Goal: Task Accomplishment & Management: Manage account settings

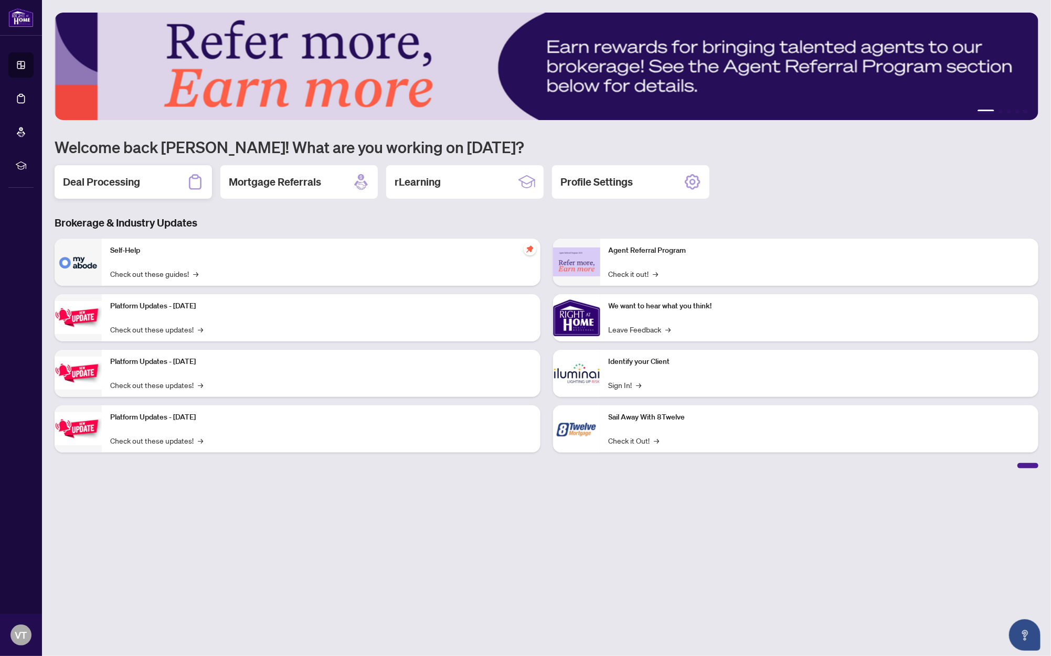
click at [105, 195] on div "Deal Processing" at bounding box center [133, 182] width 157 height 34
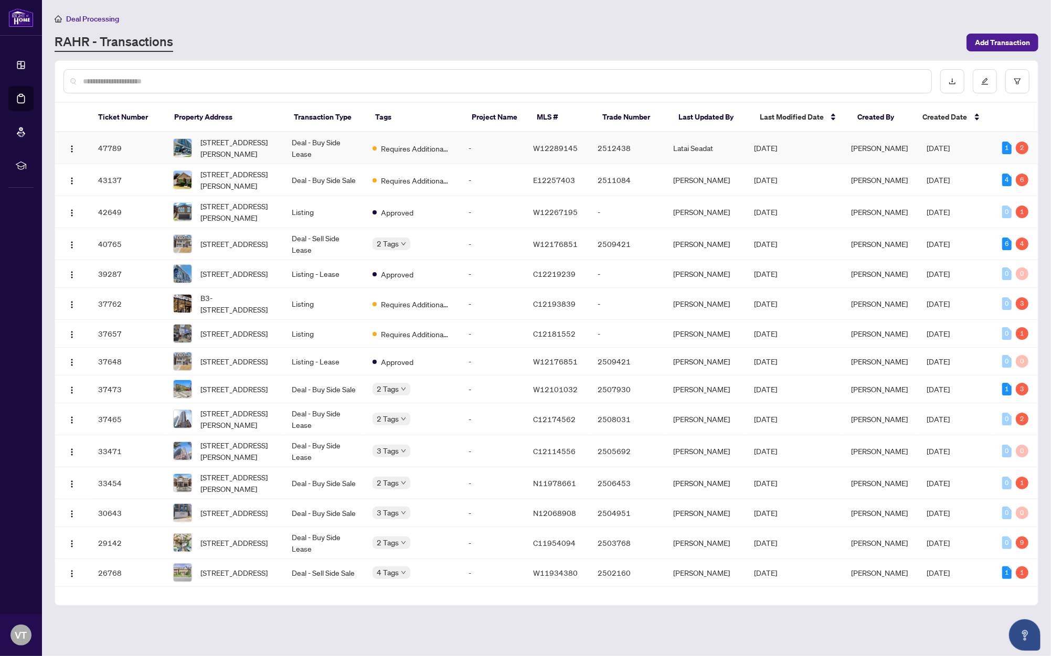
click at [470, 148] on td "-" at bounding box center [492, 148] width 65 height 32
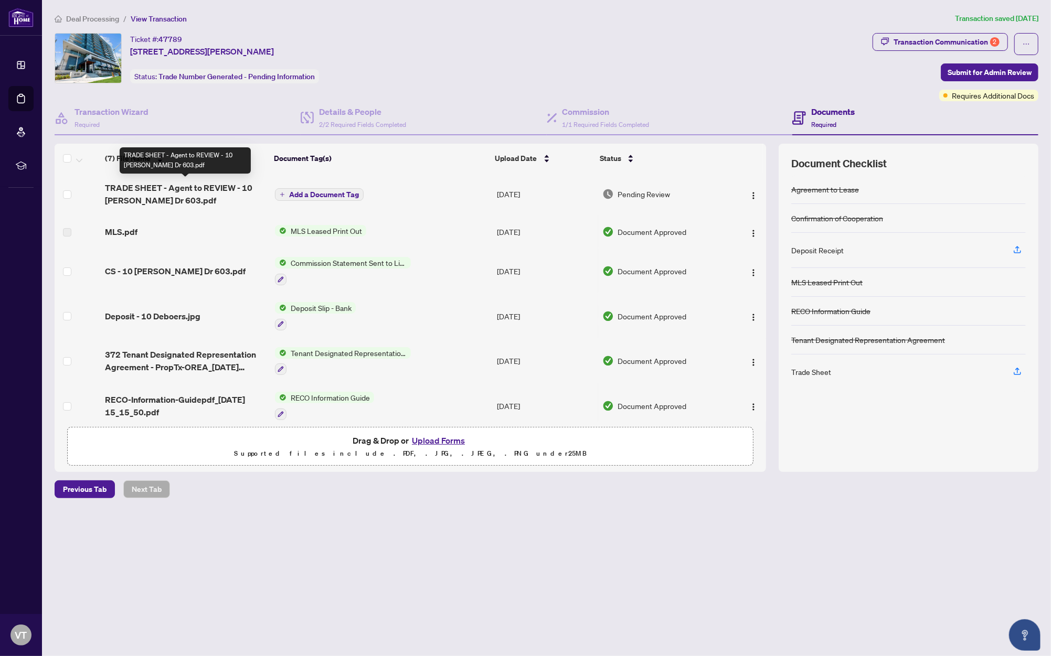
click at [208, 187] on span "TRADE SHEET - Agent to REVIEW - 10 [PERSON_NAME] Dr 603.pdf" at bounding box center [186, 194] width 162 height 25
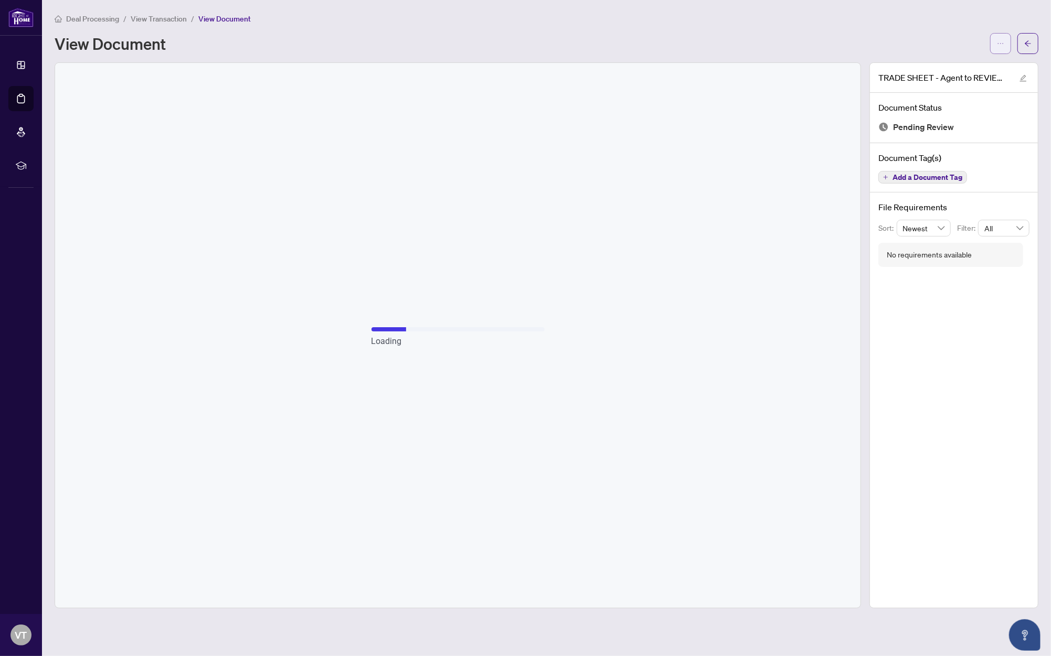
click at [998, 42] on icon "ellipsis" at bounding box center [1000, 43] width 7 height 7
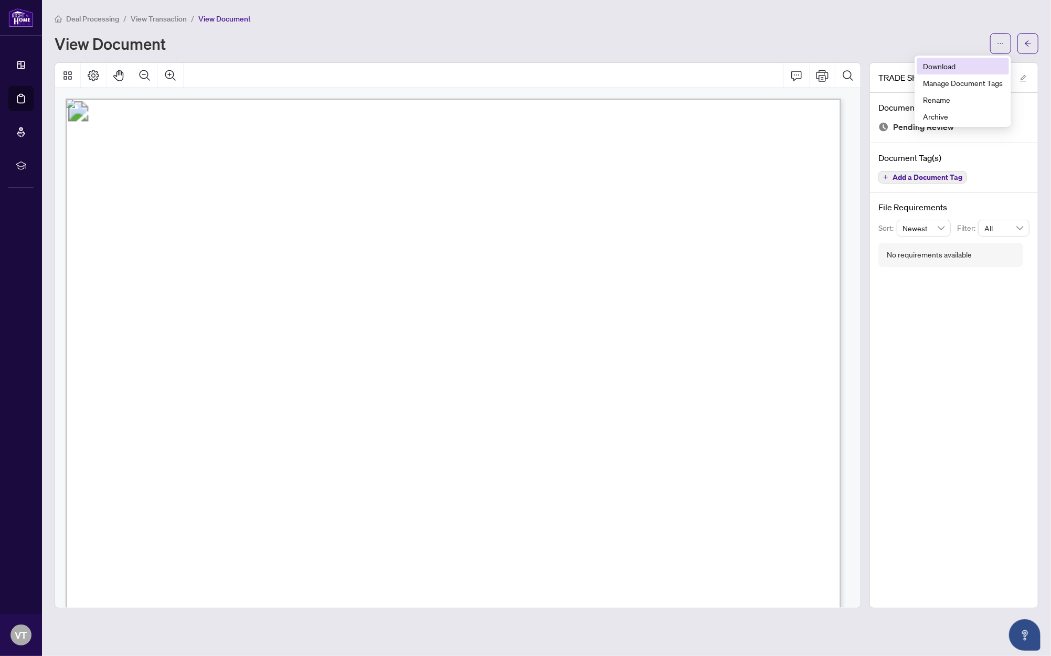
click at [943, 63] on span "Download" at bounding box center [963, 66] width 80 height 12
drag, startPoint x: 365, startPoint y: 42, endPoint x: 464, endPoint y: 51, distance: 99.0
click at [368, 42] on div "View Document" at bounding box center [519, 43] width 929 height 17
click at [1000, 47] on span "button" at bounding box center [1000, 43] width 7 height 17
click at [943, 114] on span "Archive" at bounding box center [963, 117] width 80 height 12
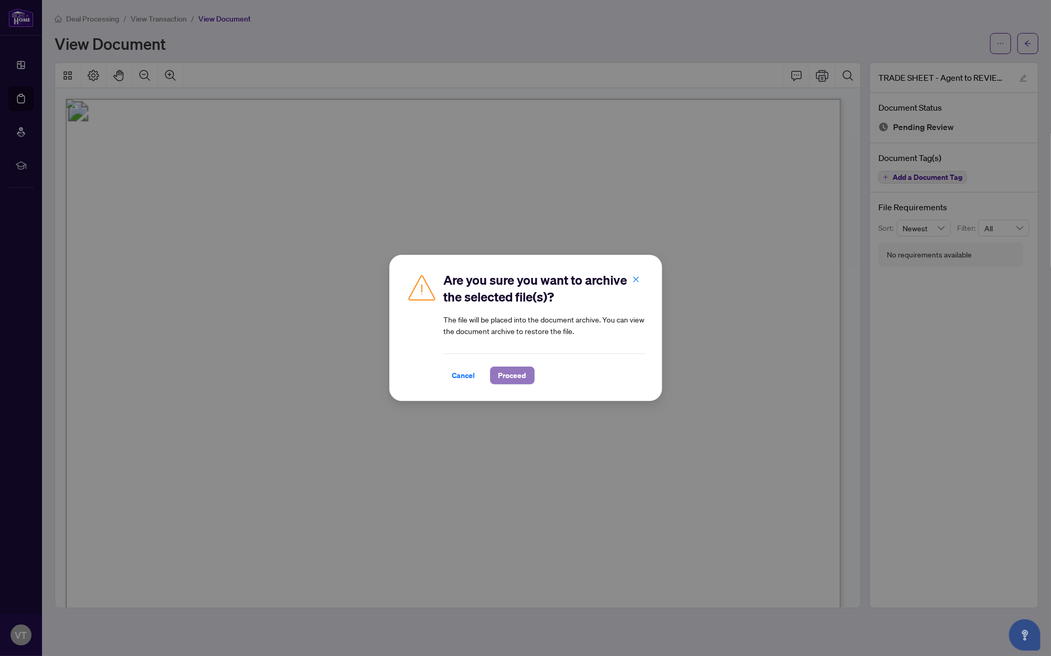
click at [503, 371] on span "Proceed" at bounding box center [512, 375] width 28 height 17
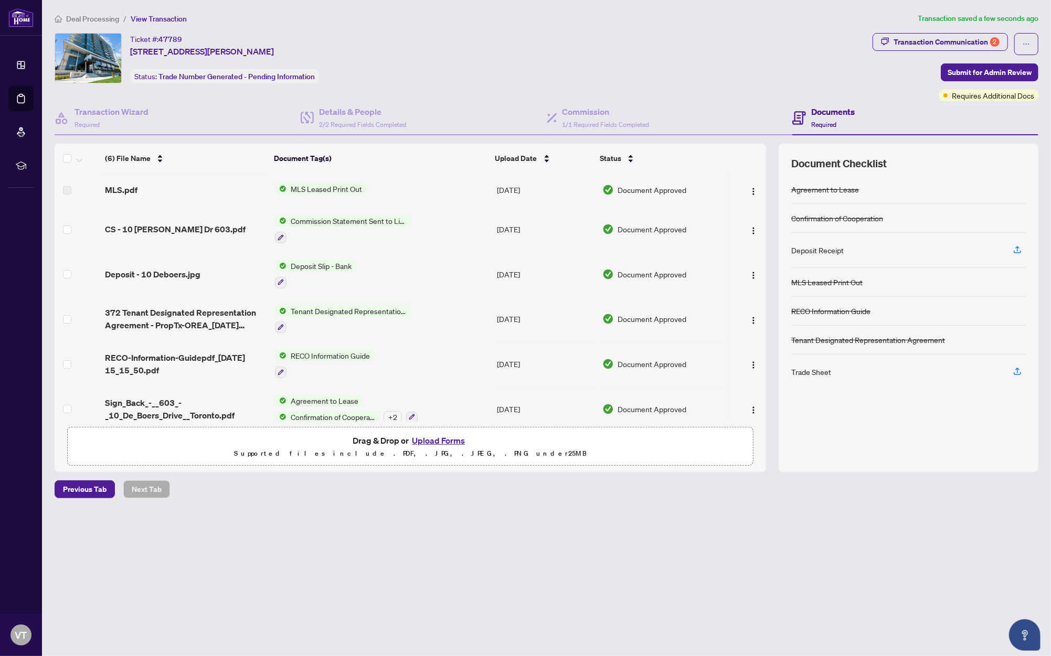
click at [444, 440] on button "Upload Forms" at bounding box center [438, 441] width 59 height 14
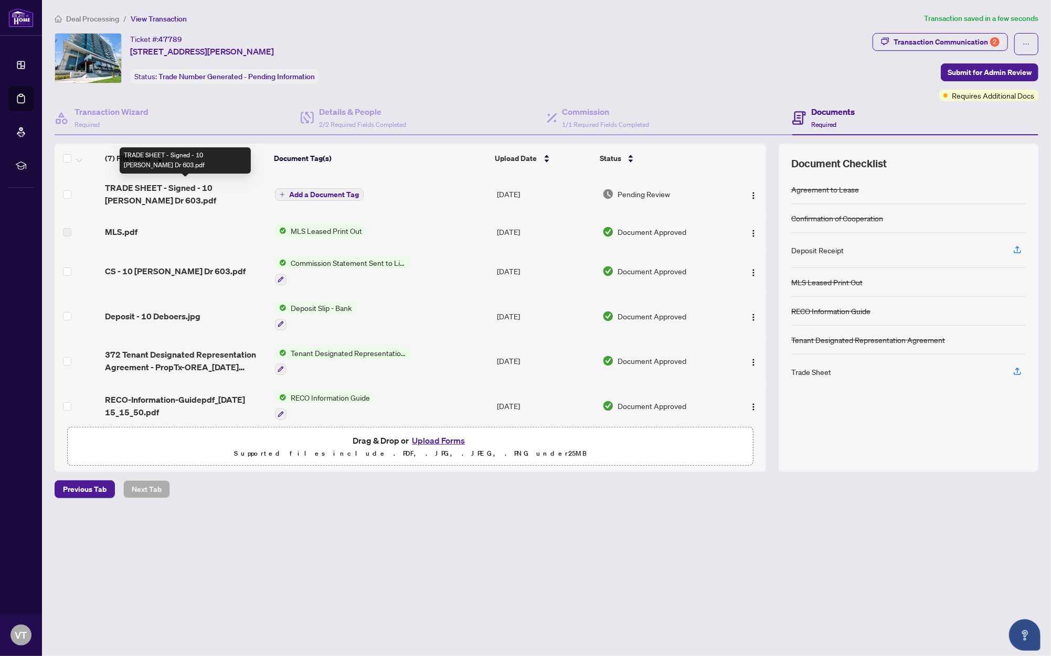
click at [316, 191] on span "Add a Document Tag" at bounding box center [324, 194] width 70 height 7
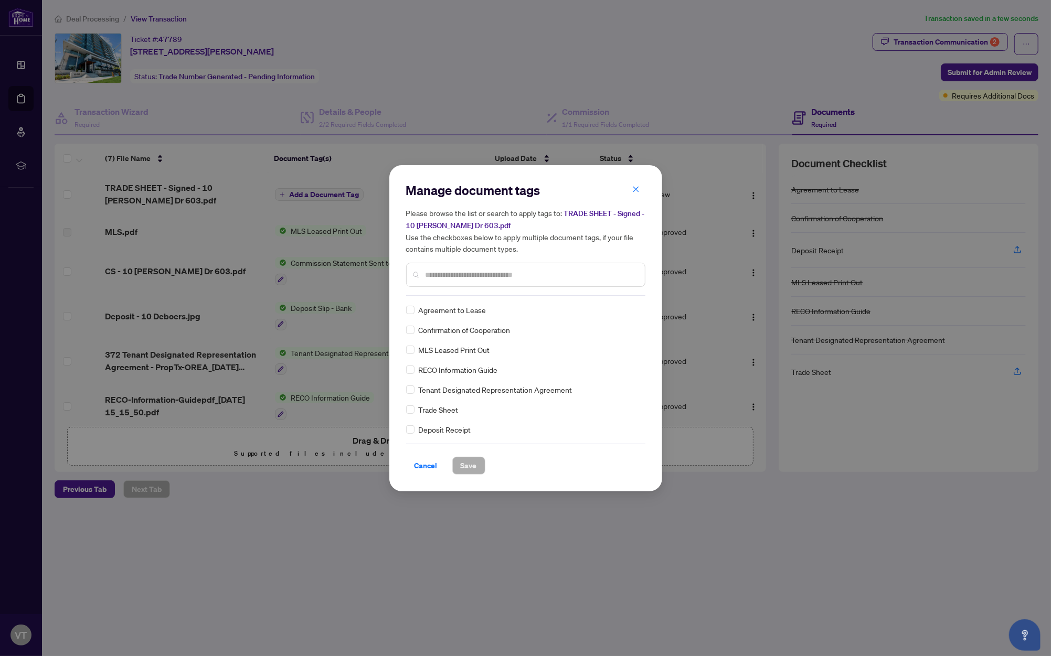
click at [483, 292] on div "Manage document tags Please browse the list or search to apply tags to: TRADE S…" at bounding box center [525, 239] width 239 height 114
click at [474, 265] on div at bounding box center [525, 275] width 239 height 24
click at [468, 274] on input "text" at bounding box center [530, 275] width 211 height 12
type input "*****"
click at [464, 460] on span "Save" at bounding box center [469, 465] width 16 height 17
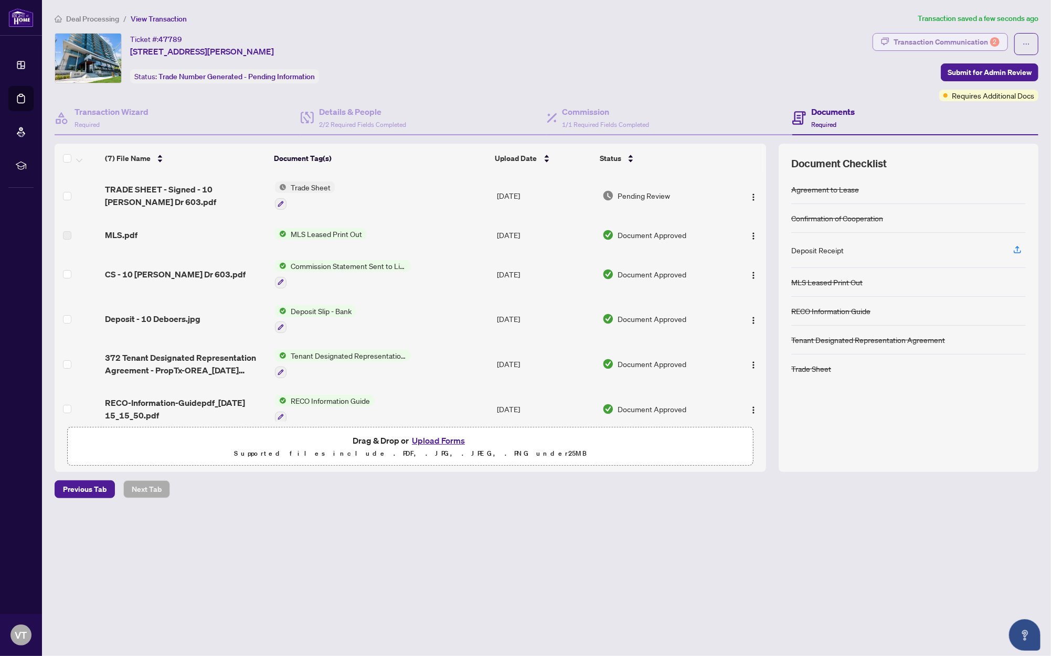
click at [957, 41] on div "Transaction Communication 2" at bounding box center [946, 42] width 106 height 17
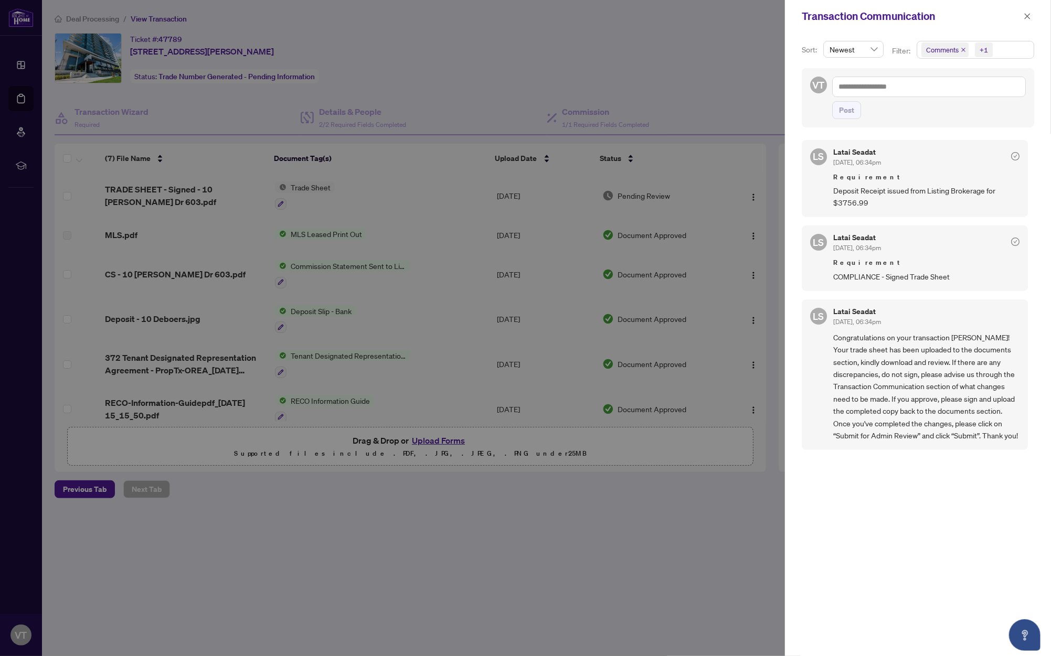
click at [455, 44] on div at bounding box center [525, 328] width 1051 height 656
drag, startPoint x: 1023, startPoint y: 16, endPoint x: 974, endPoint y: 1, distance: 51.6
click at [1023, 14] on button "button" at bounding box center [1027, 16] width 14 height 13
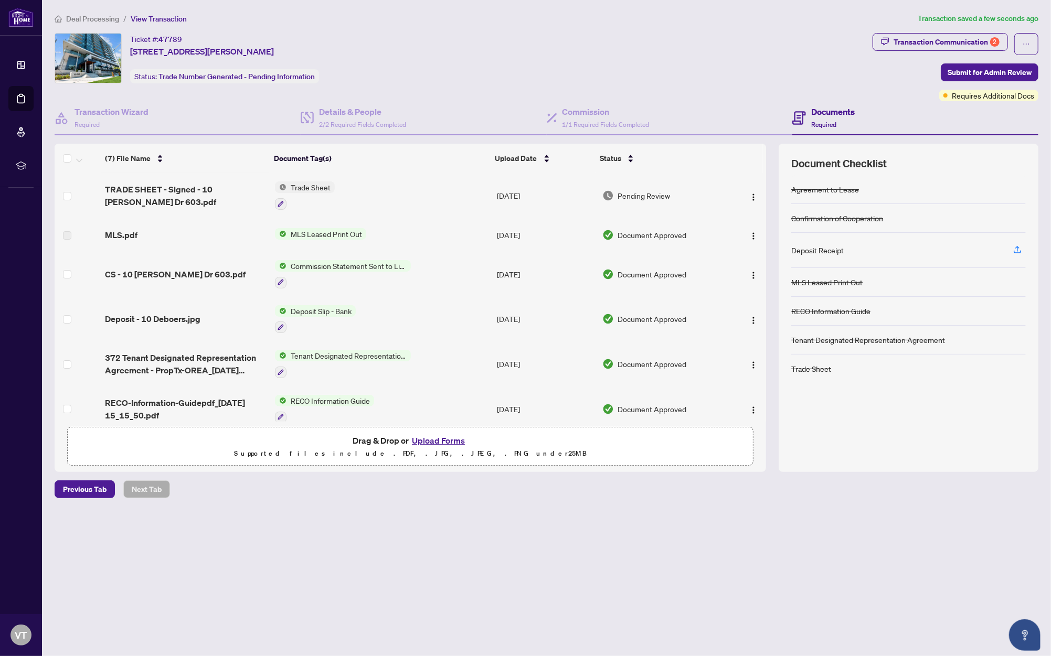
click at [84, 16] on span "Deal Processing" at bounding box center [92, 18] width 53 height 9
